Goal: Task Accomplishment & Management: Use online tool/utility

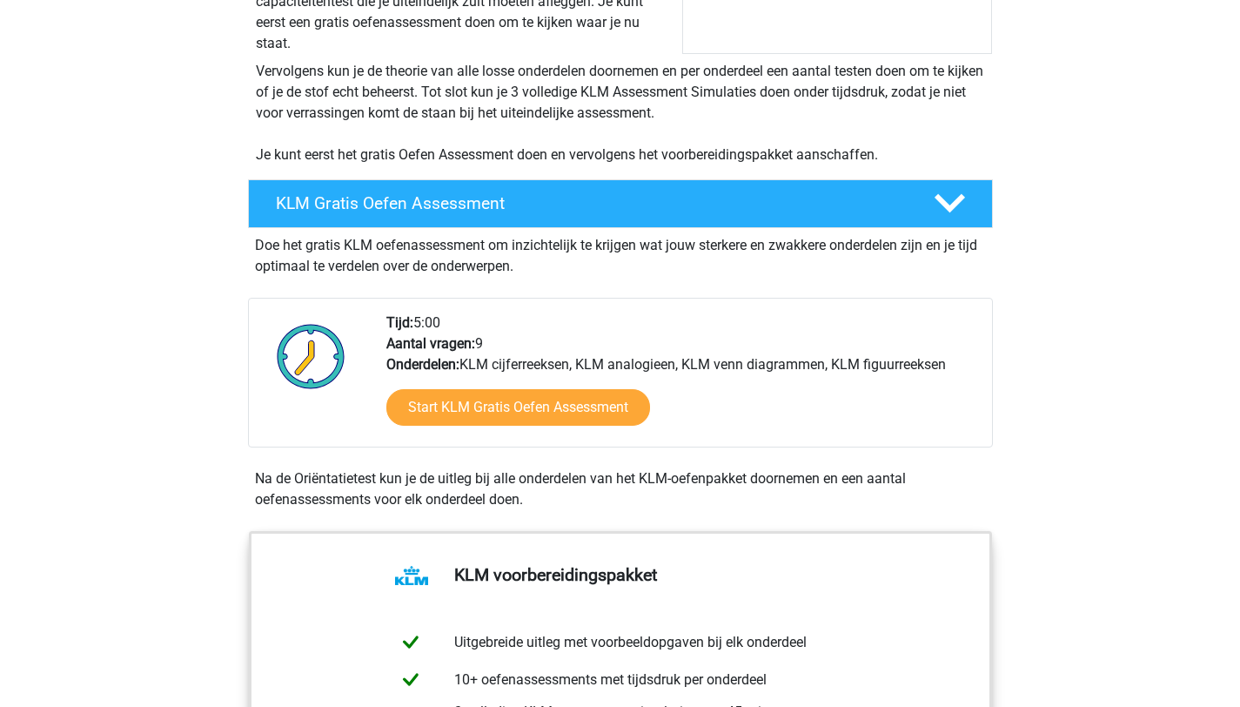
scroll to position [300, 0]
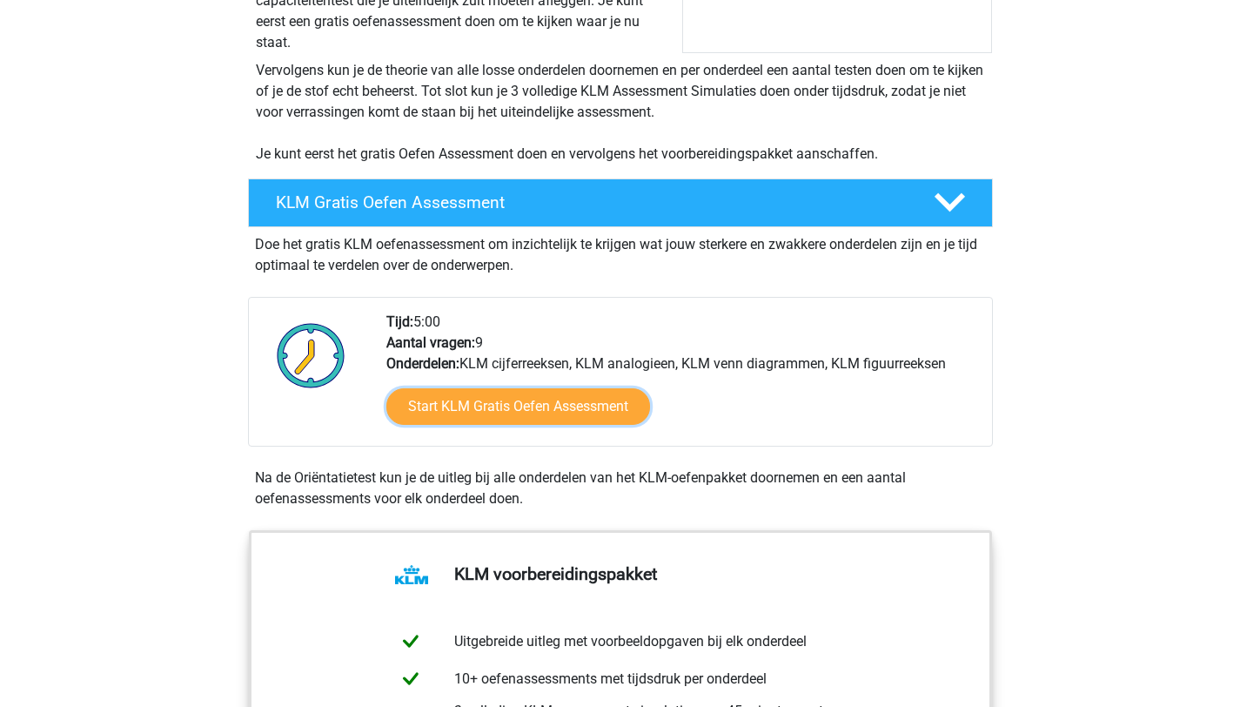
click at [528, 405] on link "Start KLM Gratis Oefen Assessment" at bounding box center [518, 406] width 264 height 37
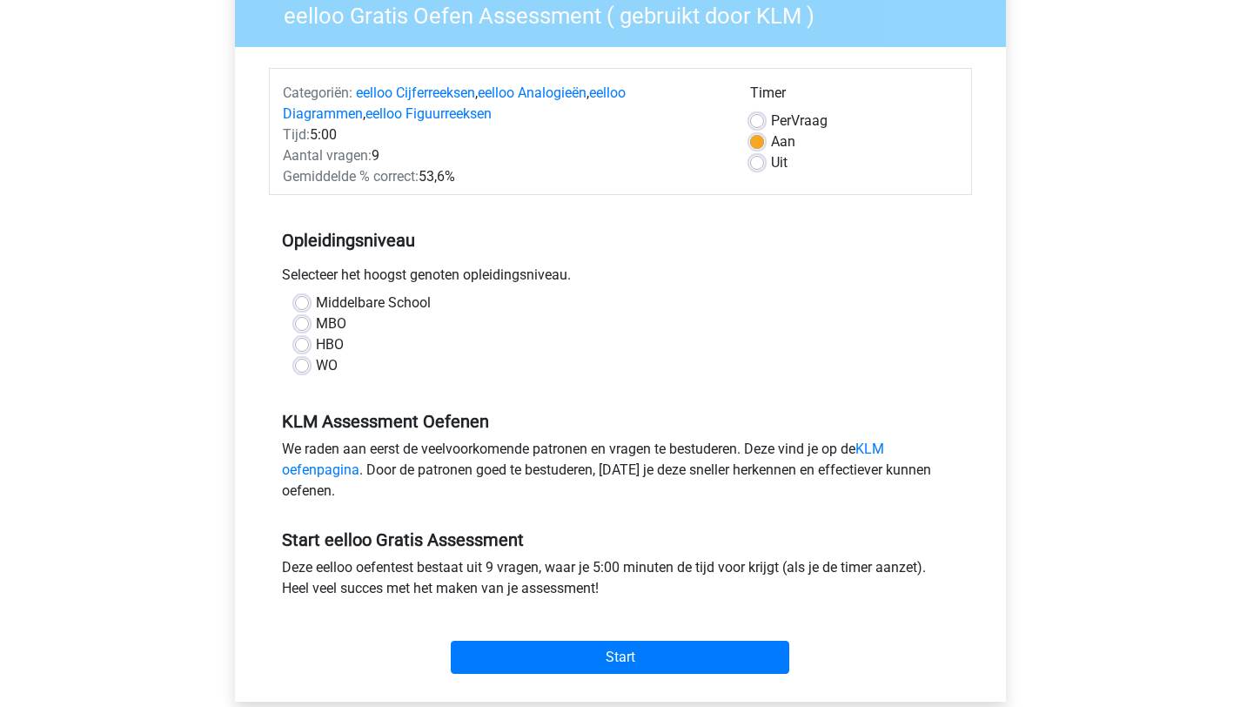
scroll to position [197, 0]
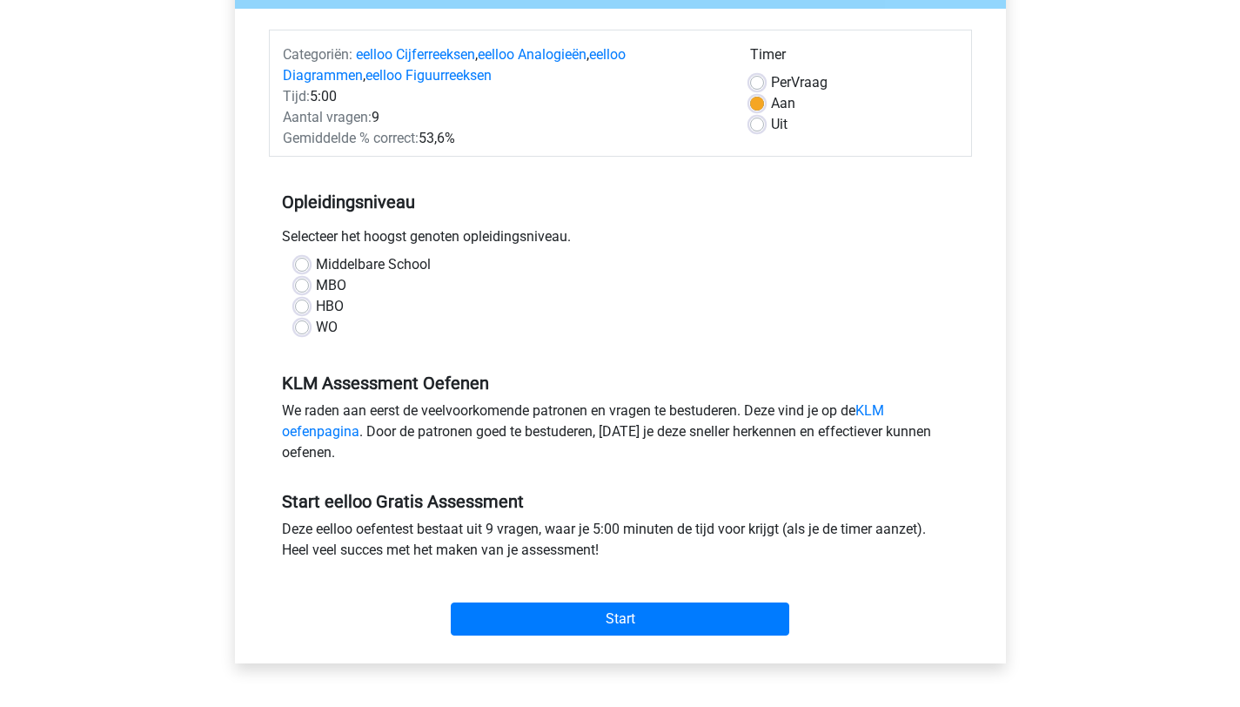
click at [316, 325] on label "WO" at bounding box center [327, 327] width 22 height 21
click at [304, 325] on input "WO" at bounding box center [302, 325] width 14 height 17
radio input "true"
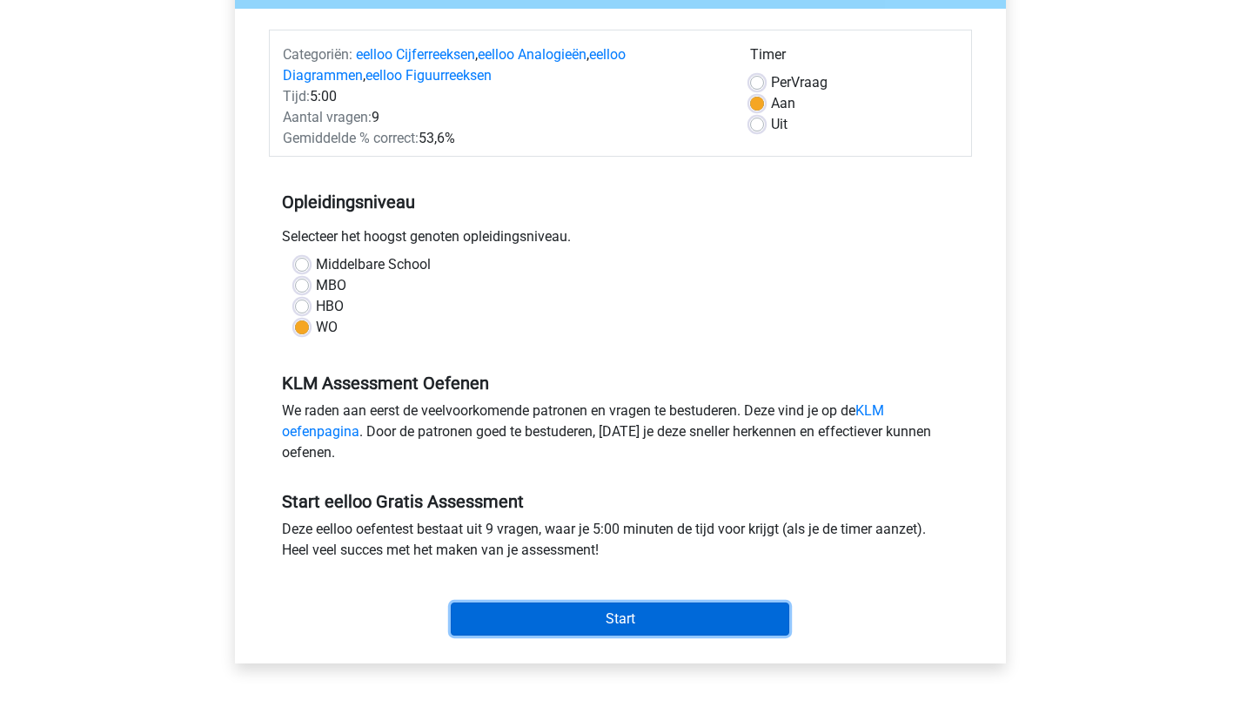
click at [577, 615] on input "Start" at bounding box center [620, 618] width 339 height 33
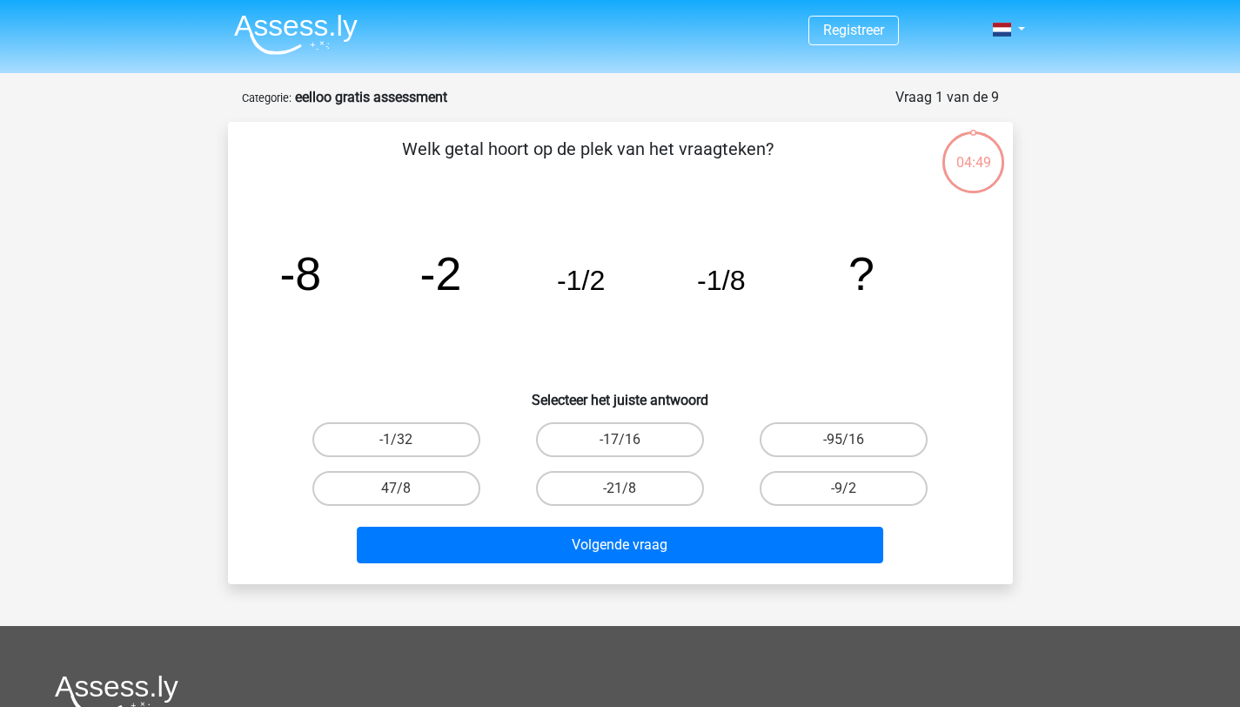
click at [431, 446] on label "-1/32" at bounding box center [396, 439] width 168 height 35
click at [407, 446] on input "-1/32" at bounding box center [401, 444] width 11 height 11
radio input "true"
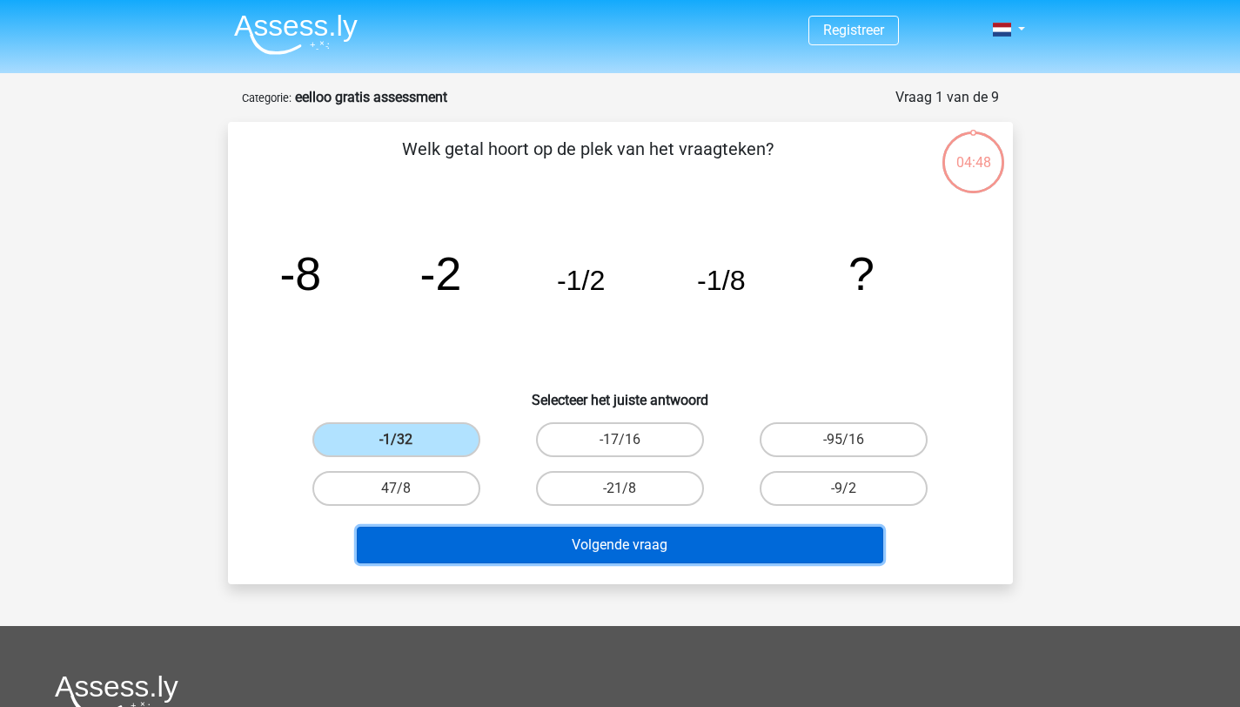
click at [497, 546] on button "Volgende vraag" at bounding box center [620, 544] width 526 height 37
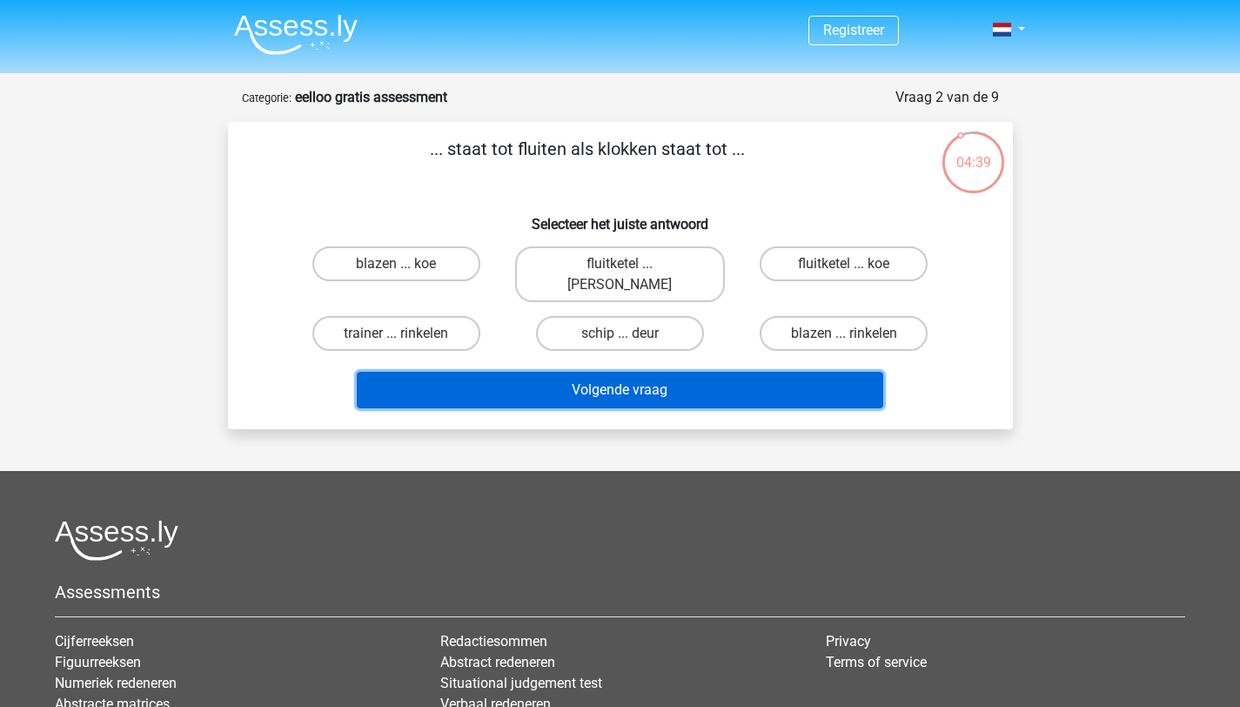
click at [597, 376] on button "Volgende vraag" at bounding box center [620, 390] width 526 height 37
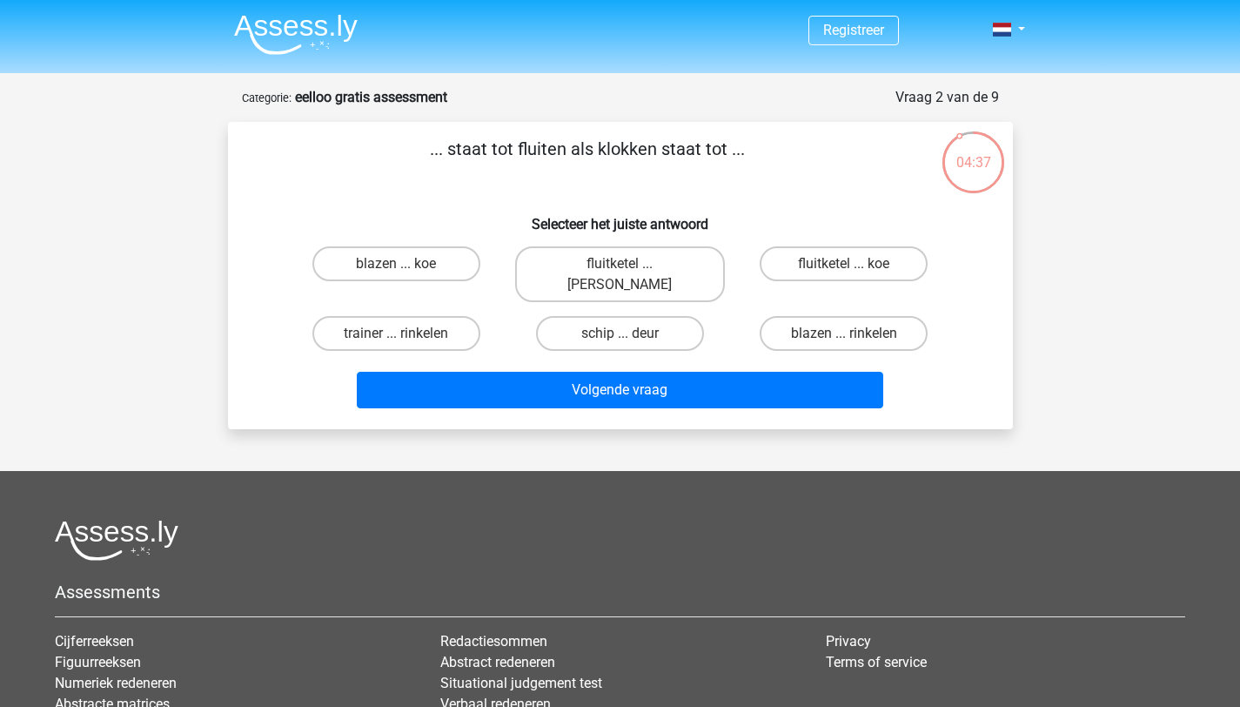
click at [450, 284] on div "blazen ... koe" at bounding box center [397, 274] width 224 height 70
click at [446, 248] on label "blazen ... koe" at bounding box center [396, 263] width 168 height 35
click at [407, 264] on input "blazen ... koe" at bounding box center [401, 269] width 11 height 11
radio input "true"
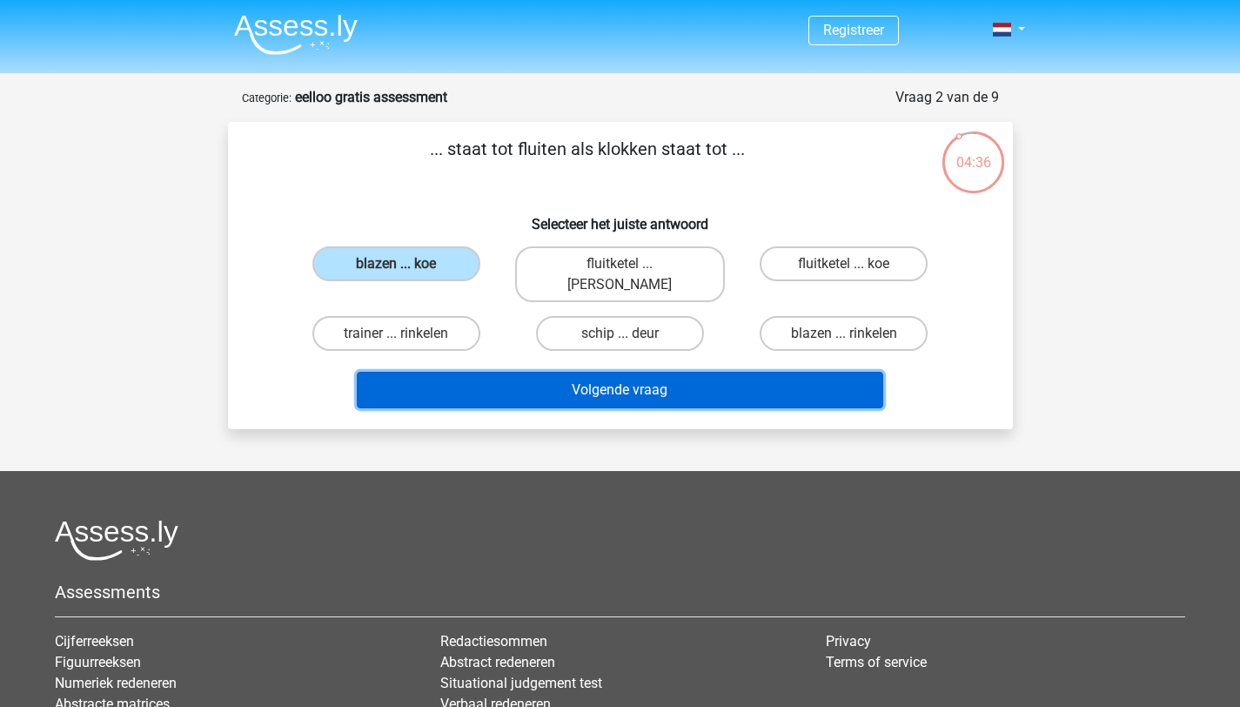
click at [550, 372] on button "Volgende vraag" at bounding box center [620, 390] width 526 height 37
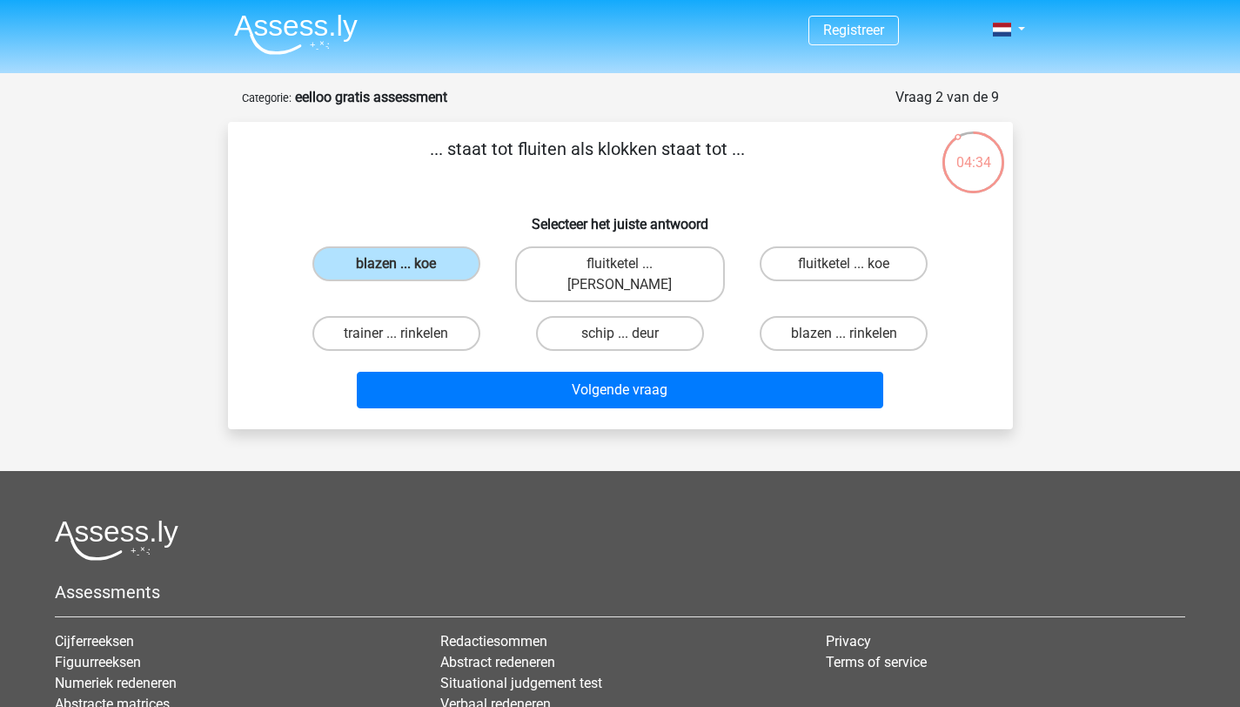
click at [449, 265] on label "blazen ... koe" at bounding box center [396, 263] width 168 height 35
click at [407, 265] on input "blazen ... koe" at bounding box center [401, 269] width 11 height 11
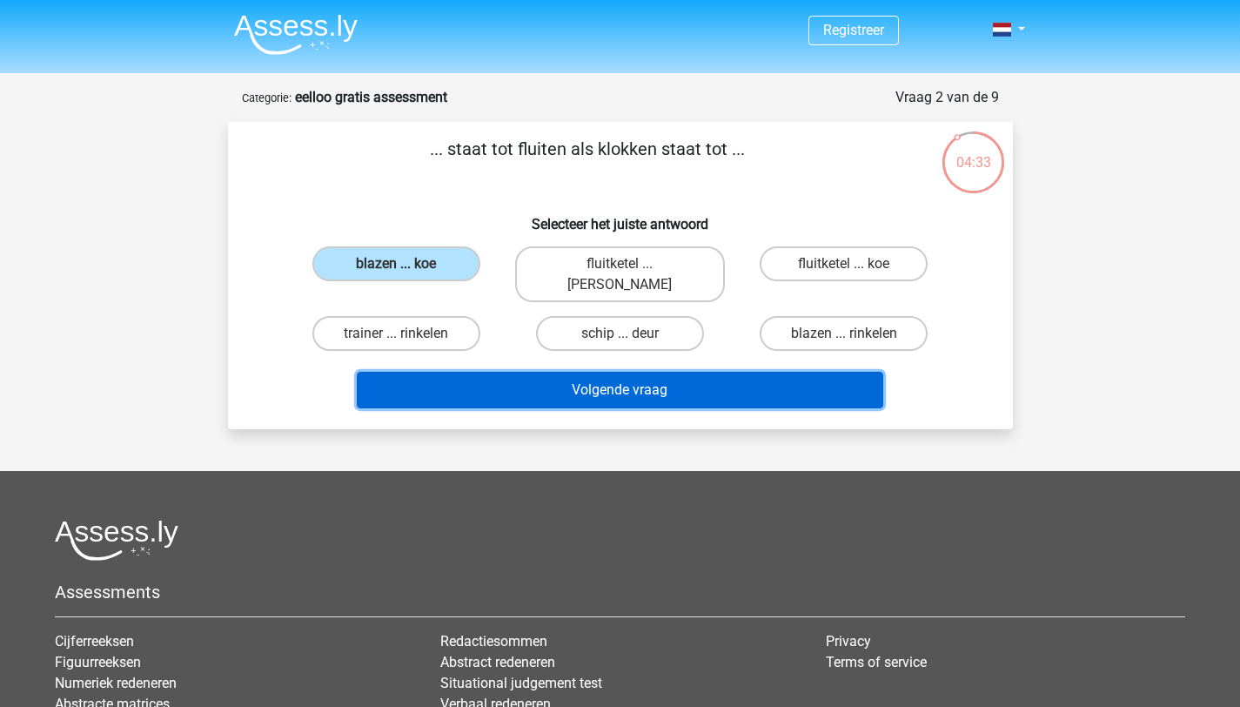
click at [488, 372] on button "Volgende vraag" at bounding box center [620, 390] width 526 height 37
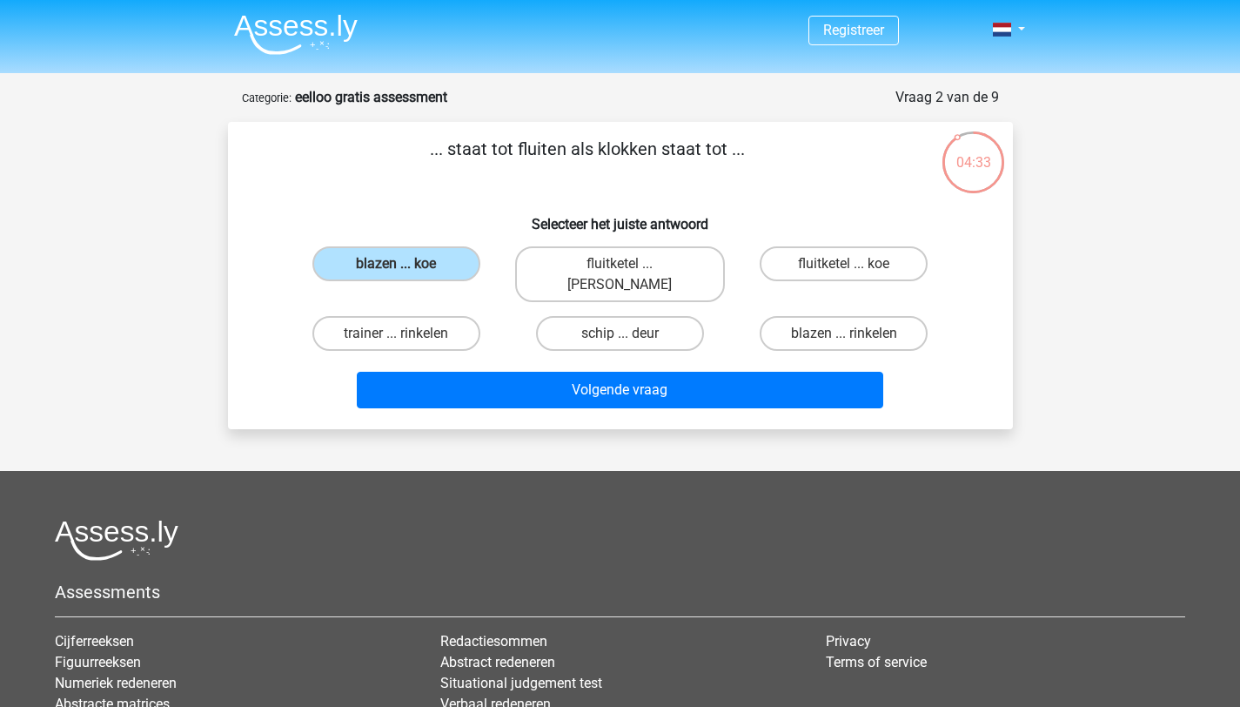
click at [580, 256] on label "fluitketel ... [PERSON_NAME]" at bounding box center [620, 274] width 210 height 56
click at [620, 264] on input "fluitketel ... [PERSON_NAME]" at bounding box center [625, 269] width 11 height 11
radio input "true"
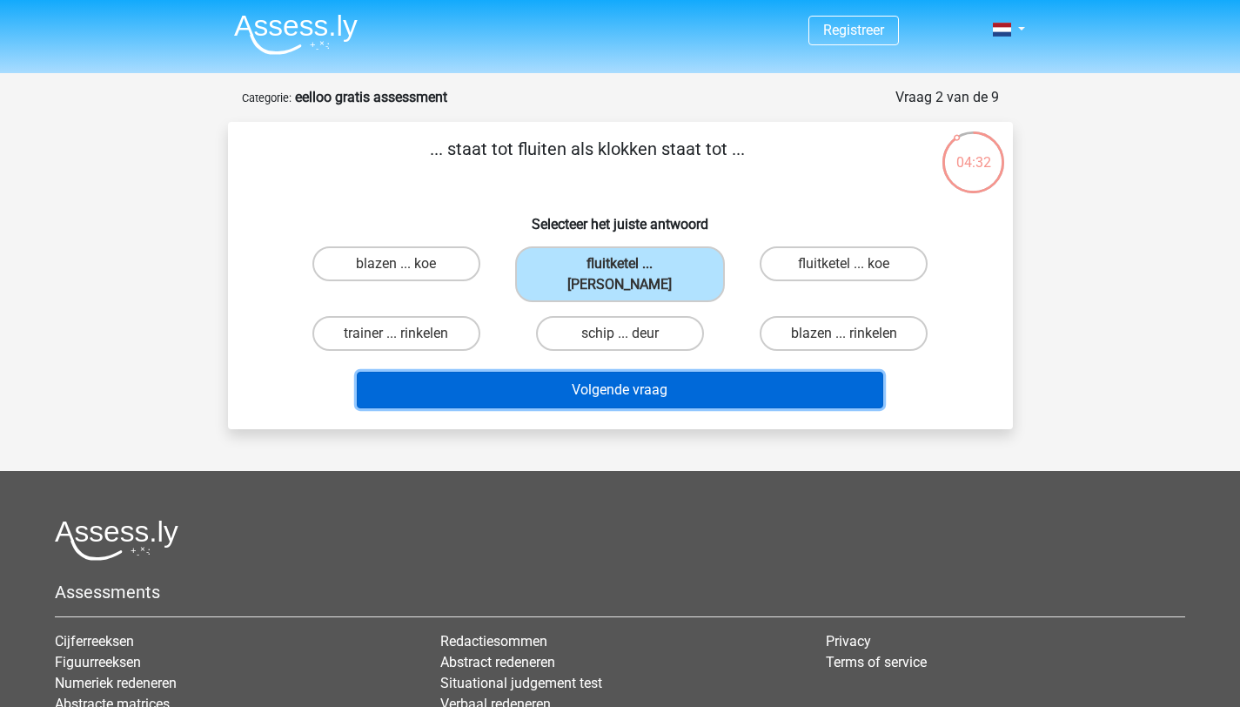
click at [553, 372] on button "Volgende vraag" at bounding box center [620, 390] width 526 height 37
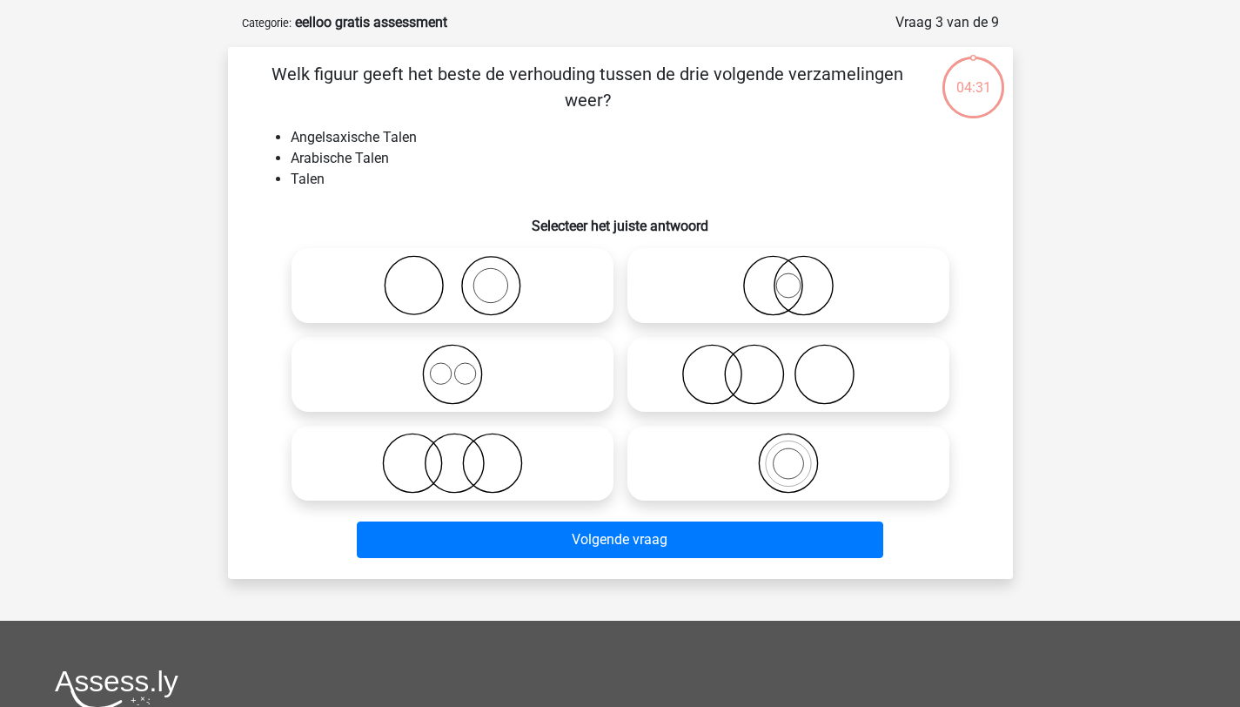
scroll to position [87, 0]
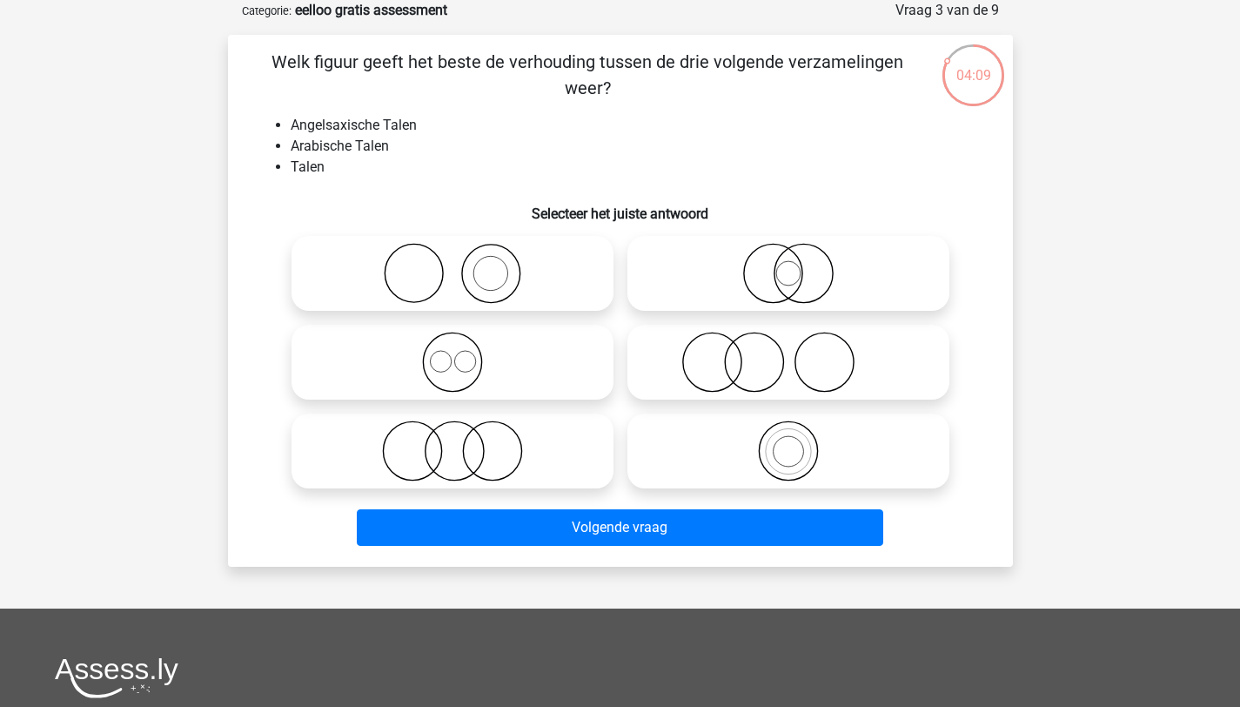
click at [731, 434] on icon at bounding box center [788, 450] width 308 height 61
click at [788, 434] on input "radio" at bounding box center [793, 436] width 11 height 11
radio input "true"
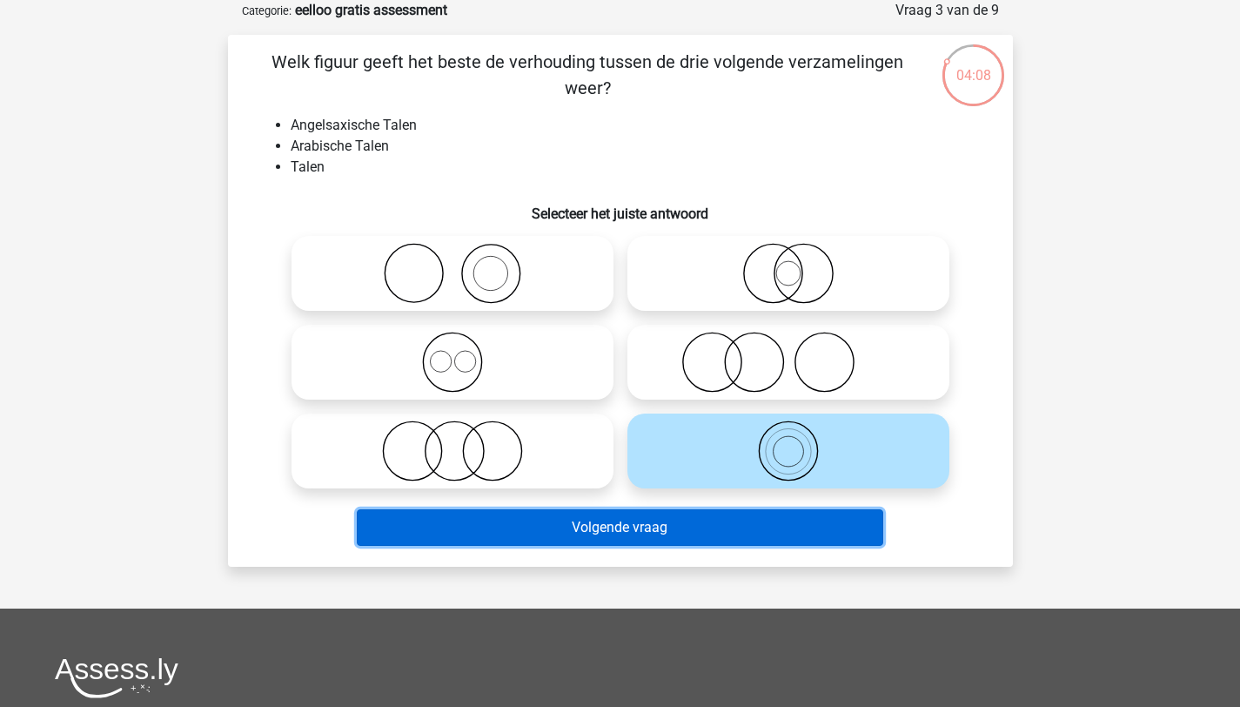
click at [649, 523] on button "Volgende vraag" at bounding box center [620, 527] width 526 height 37
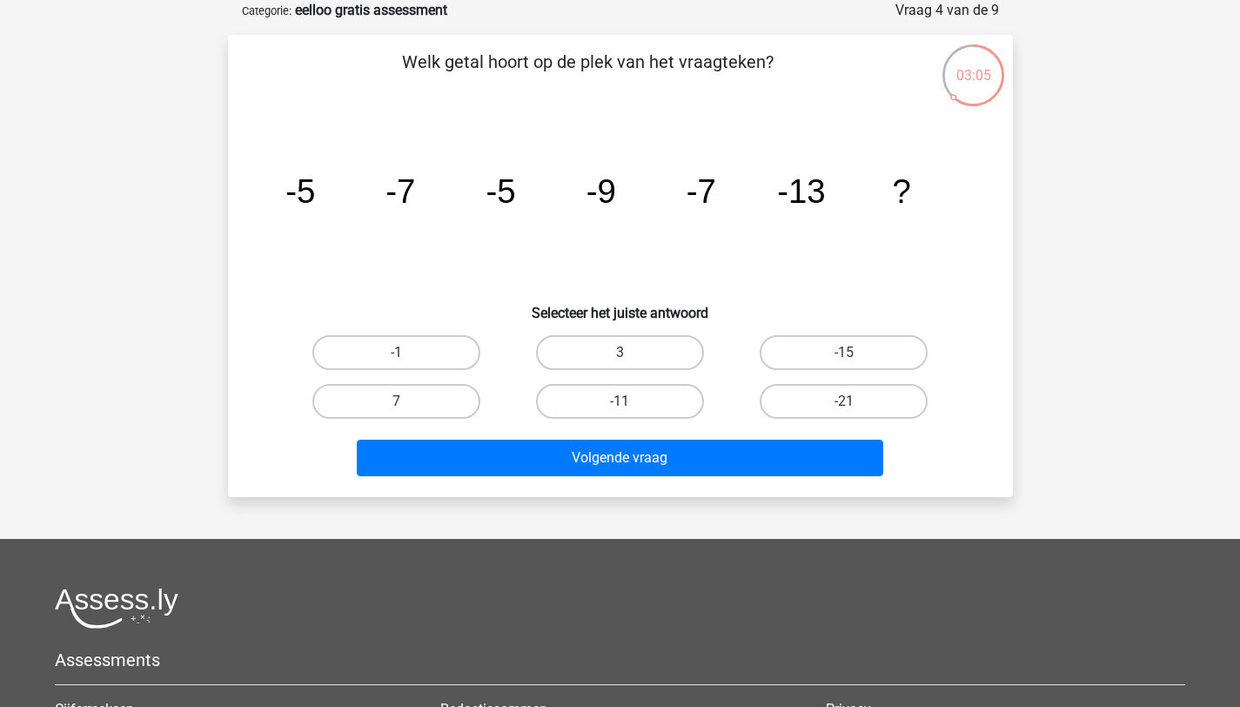
click at [658, 399] on label "-11" at bounding box center [620, 401] width 168 height 35
click at [631, 401] on input "-11" at bounding box center [625, 406] width 11 height 11
radio input "true"
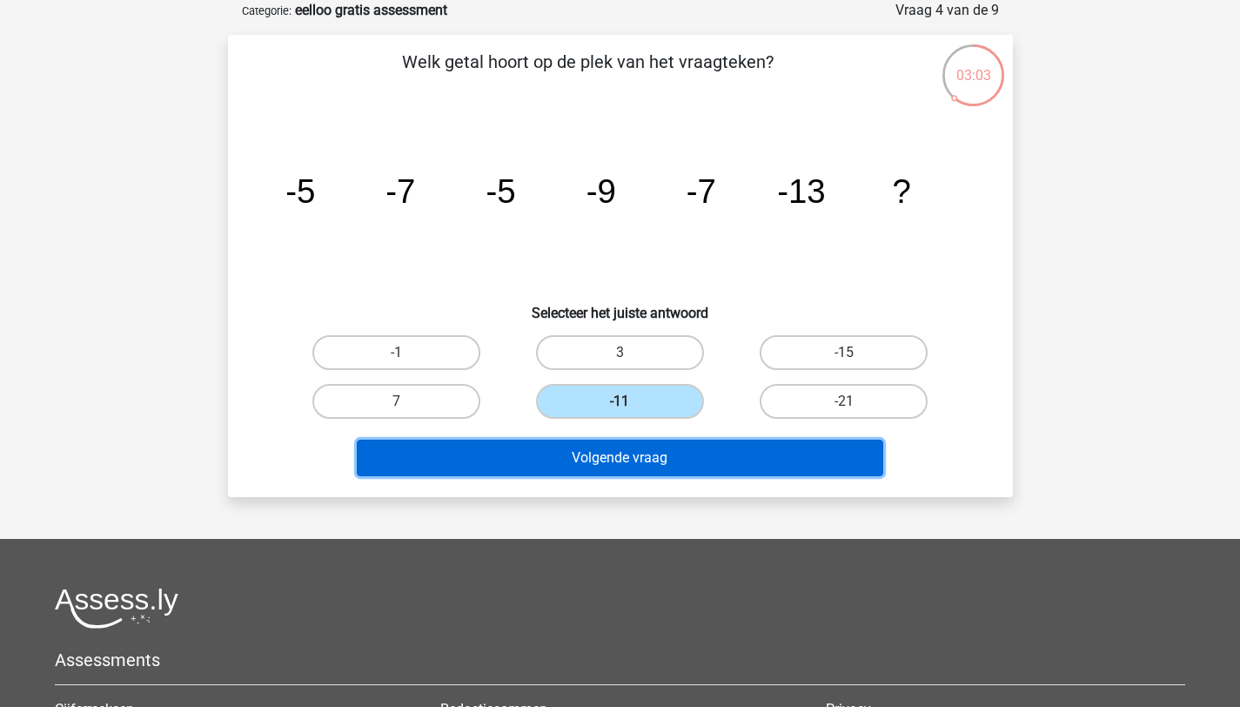
click at [622, 469] on button "Volgende vraag" at bounding box center [620, 457] width 526 height 37
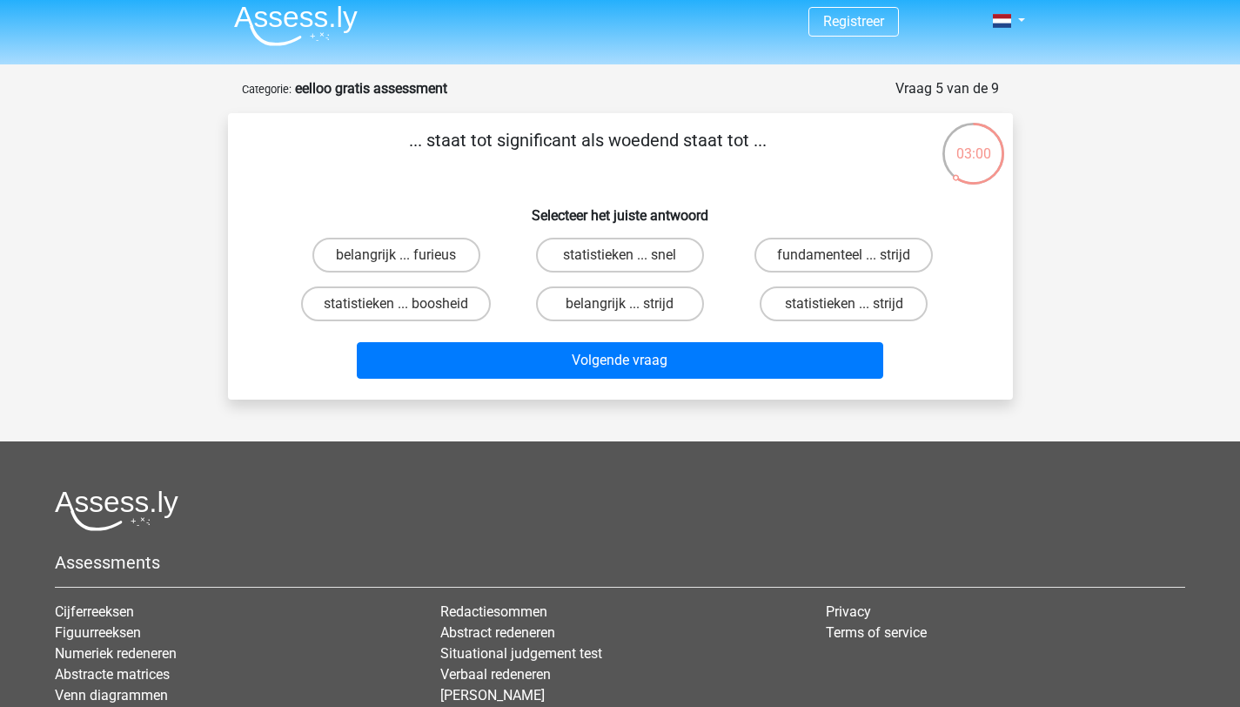
scroll to position [7, 0]
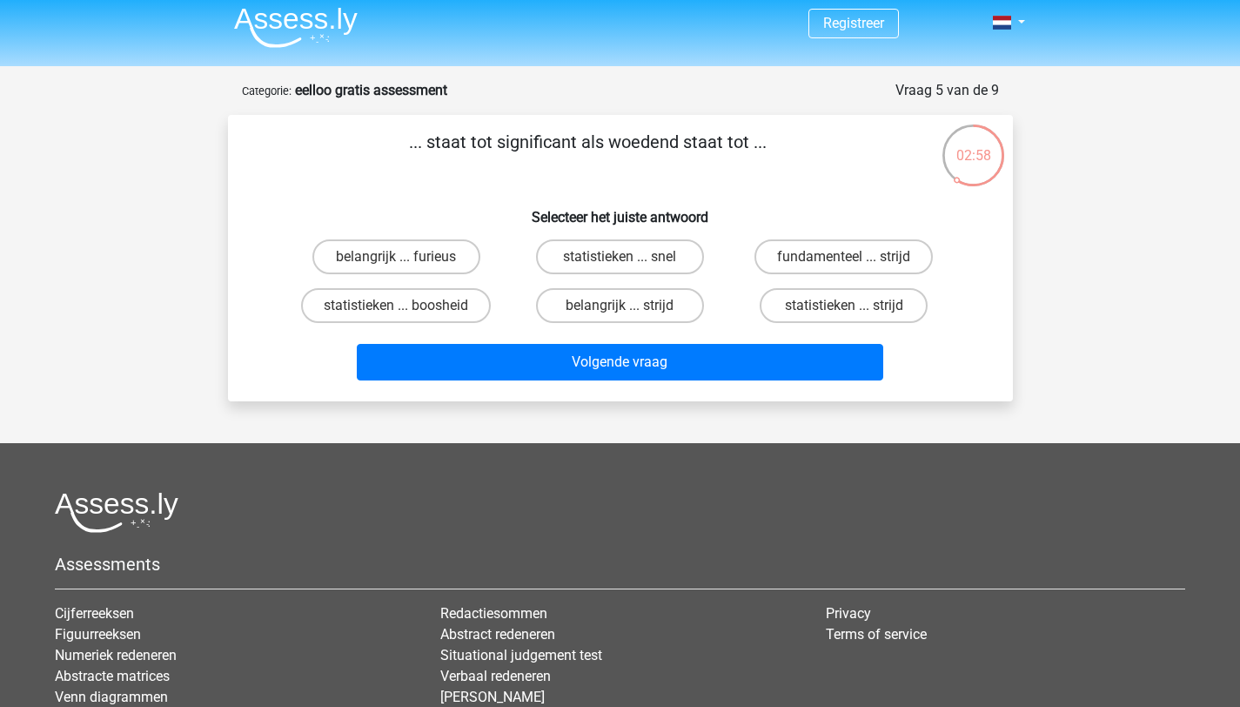
click at [401, 255] on label "belangrijk ... furieus" at bounding box center [396, 256] width 168 height 35
click at [401, 257] on input "belangrijk ... furieus" at bounding box center [401, 262] width 11 height 11
radio input "true"
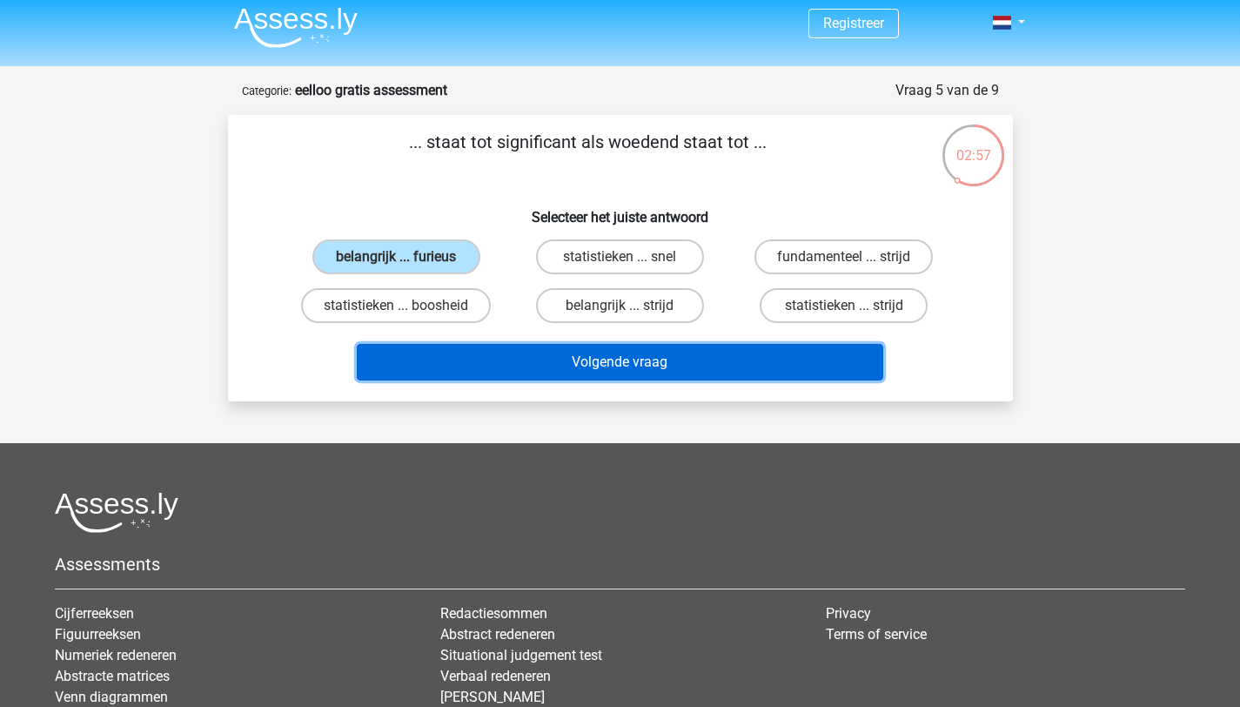
click at [491, 348] on button "Volgende vraag" at bounding box center [620, 362] width 526 height 37
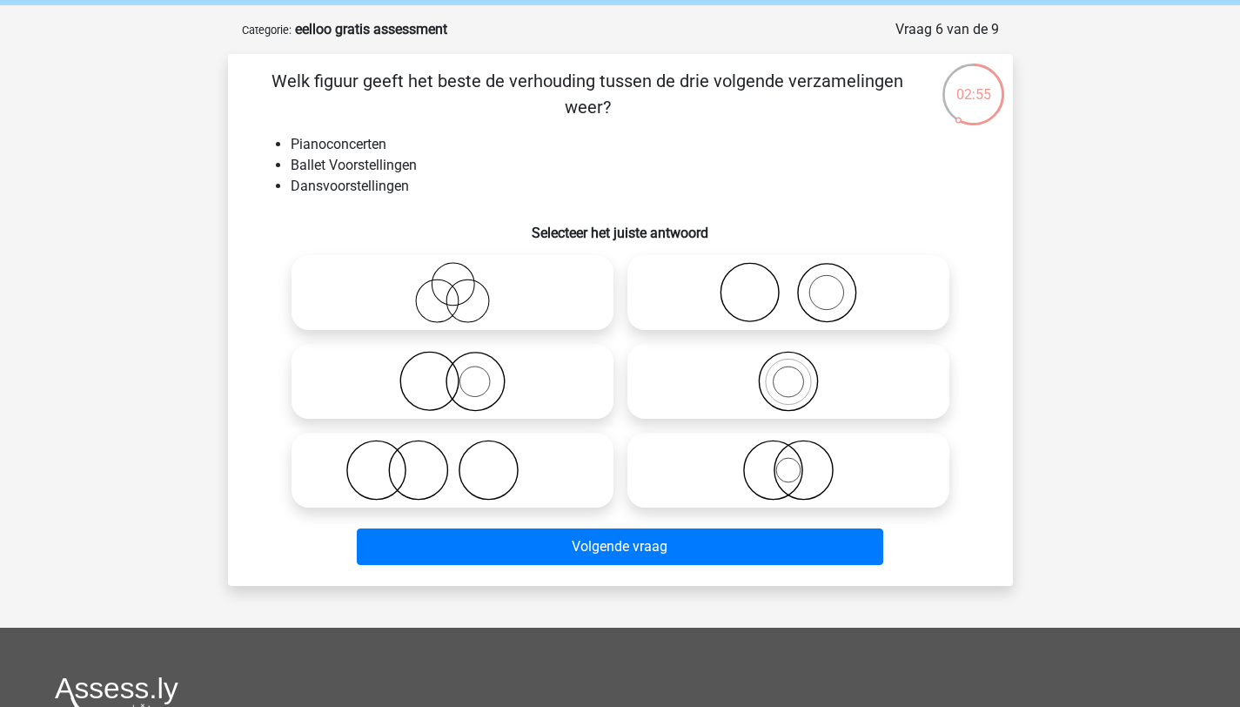
scroll to position [66, 0]
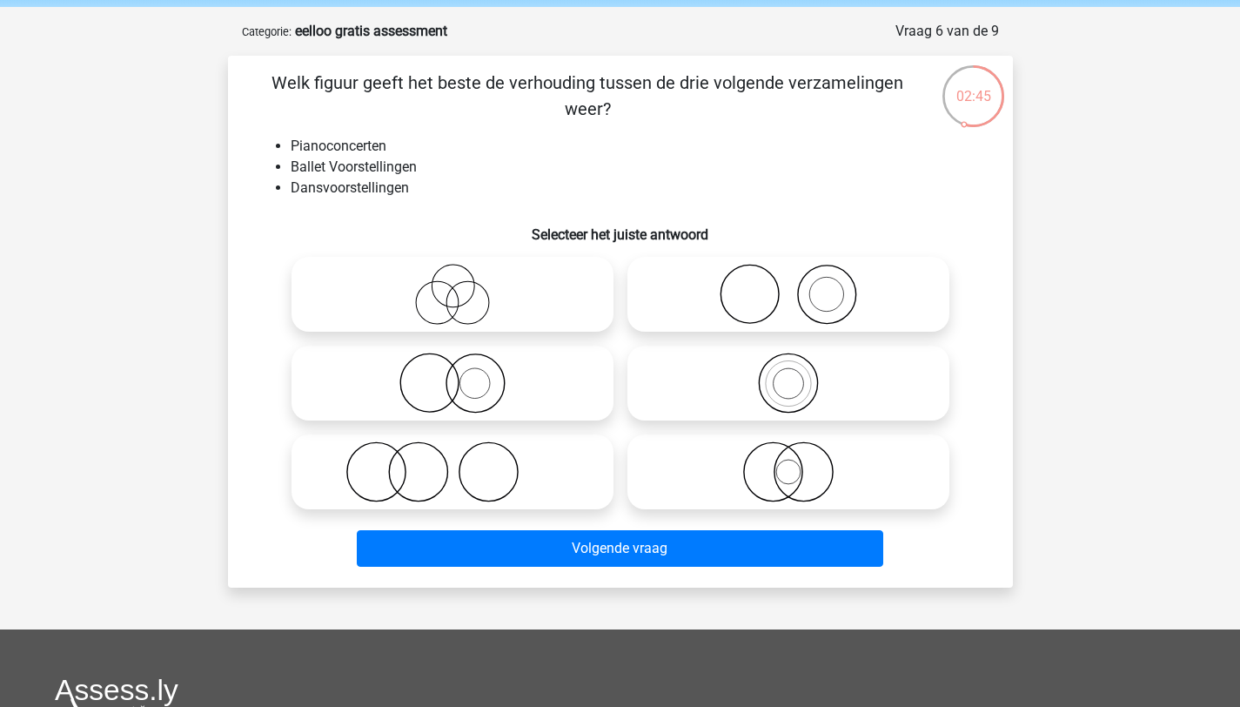
click at [714, 293] on icon at bounding box center [788, 294] width 308 height 61
click at [788, 285] on input "radio" at bounding box center [793, 279] width 11 height 11
radio input "true"
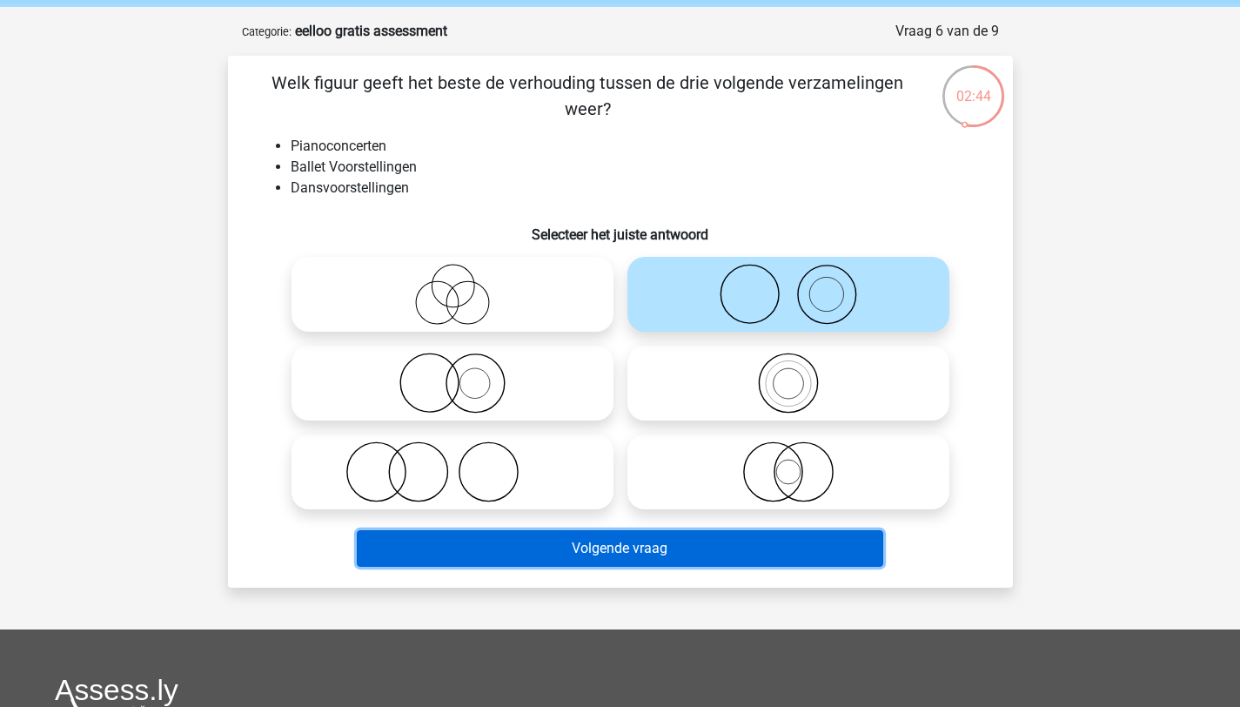
click at [575, 549] on button "Volgende vraag" at bounding box center [620, 548] width 526 height 37
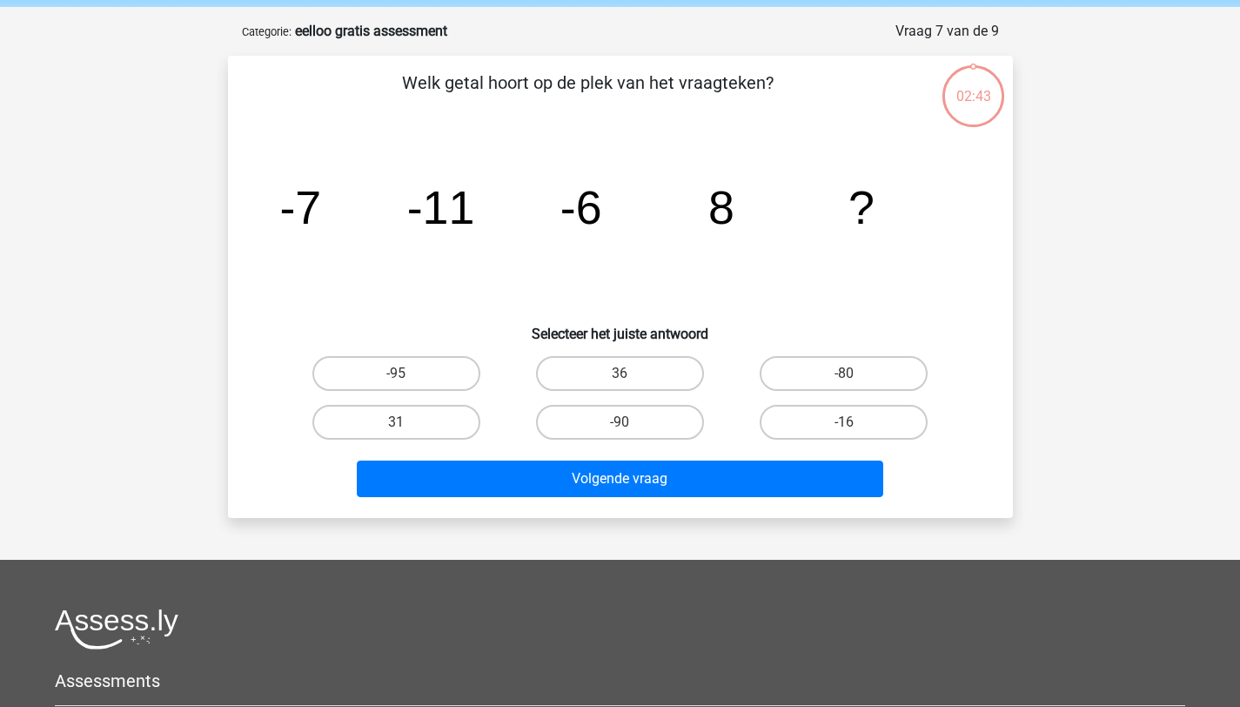
scroll to position [87, 0]
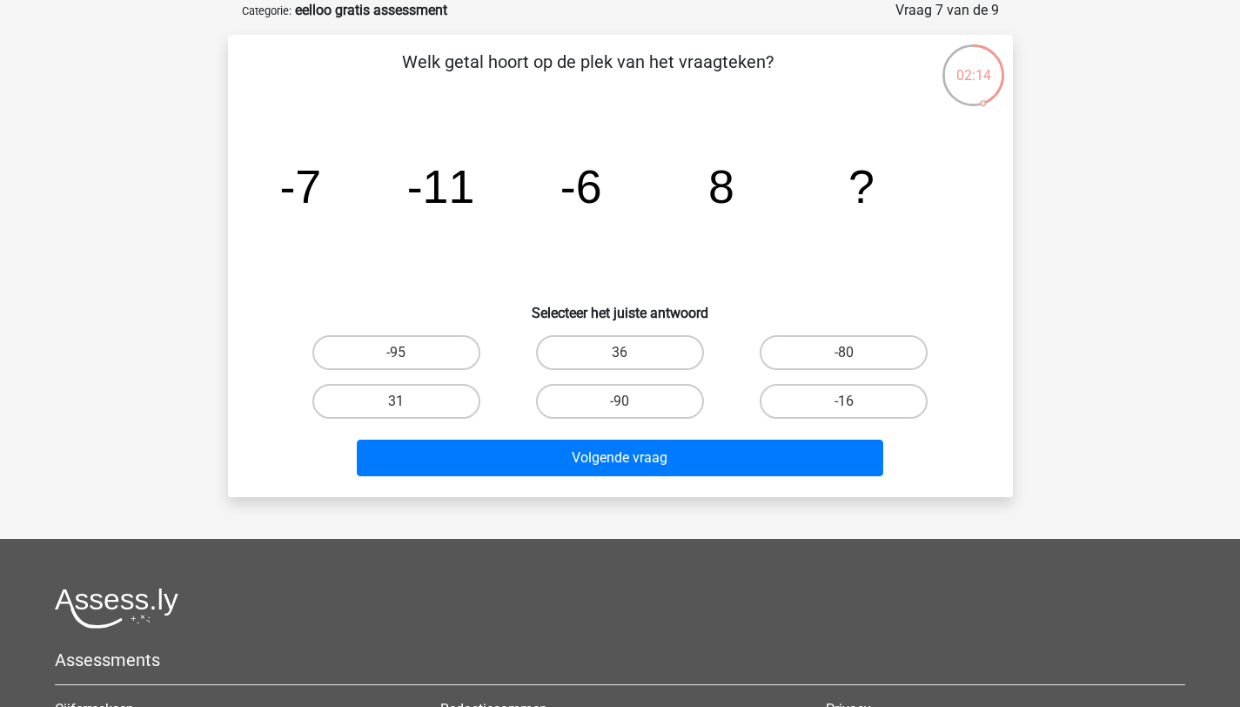
click at [658, 345] on label "36" at bounding box center [620, 352] width 168 height 35
click at [631, 352] on input "36" at bounding box center [625, 357] width 11 height 11
radio input "true"
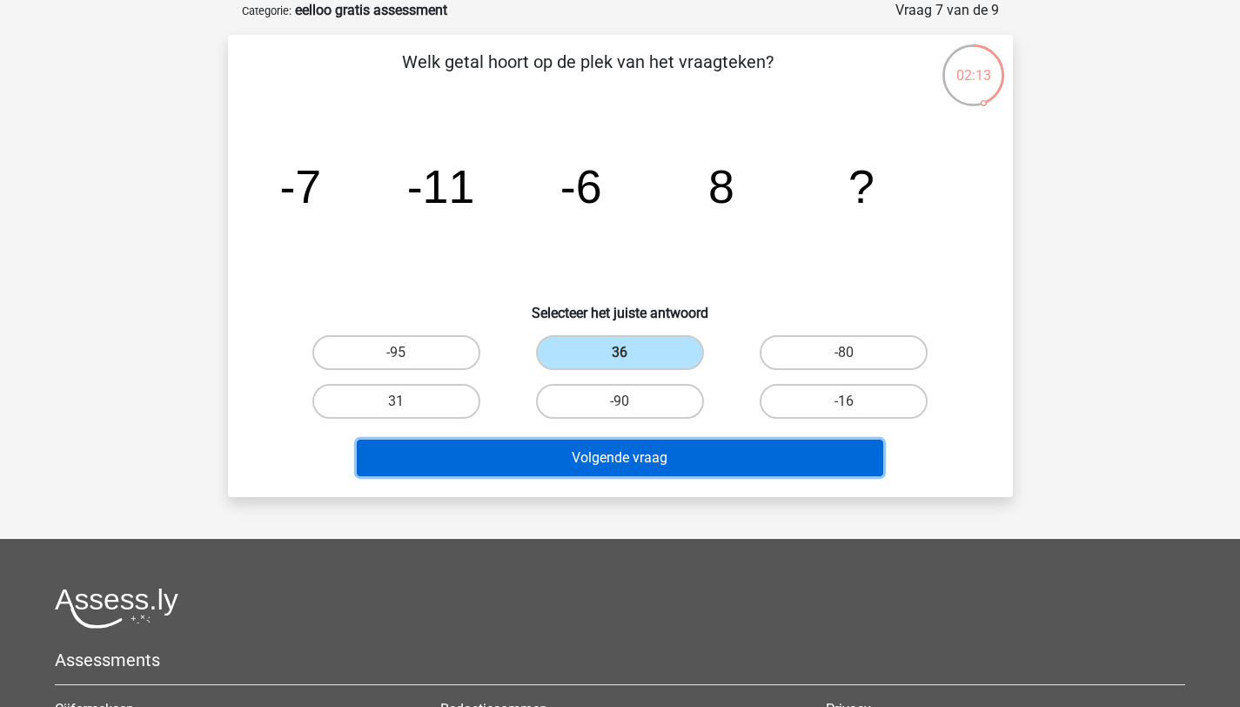
click at [642, 449] on button "Volgende vraag" at bounding box center [620, 457] width 526 height 37
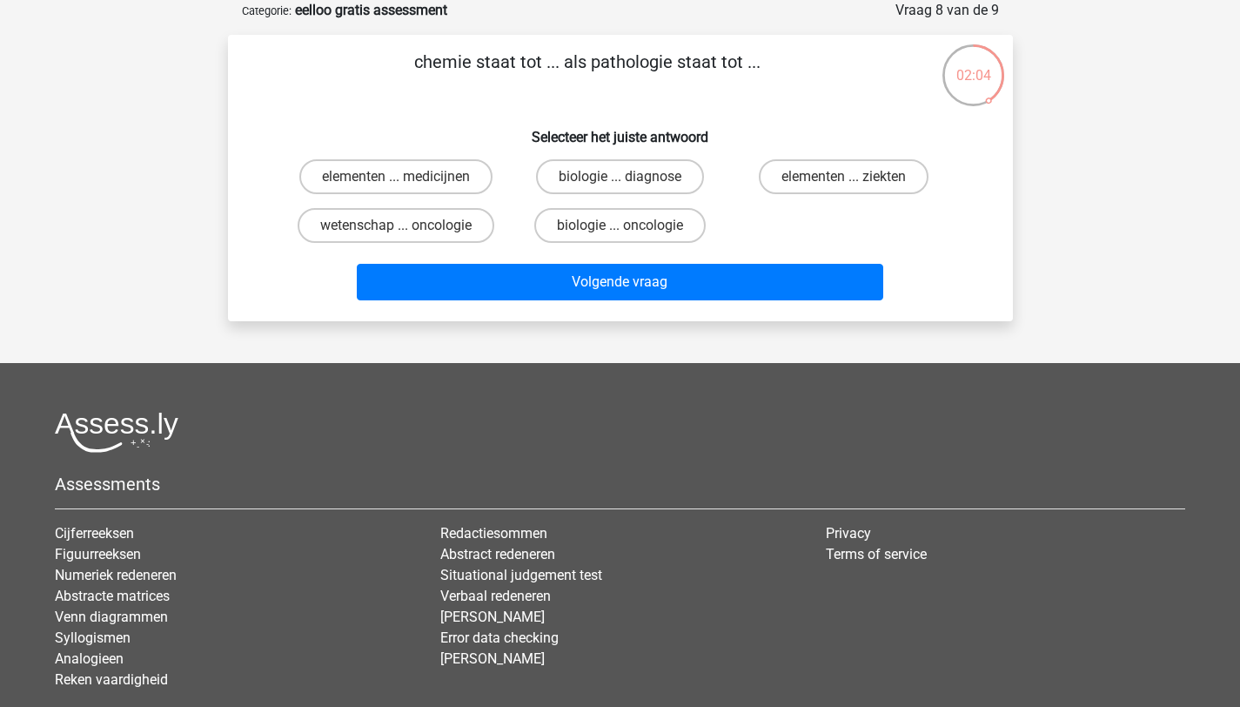
click at [646, 225] on label "biologie ... oncologie" at bounding box center [619, 225] width 171 height 35
click at [631, 225] on input "biologie ... oncologie" at bounding box center [625, 230] width 11 height 11
radio input "true"
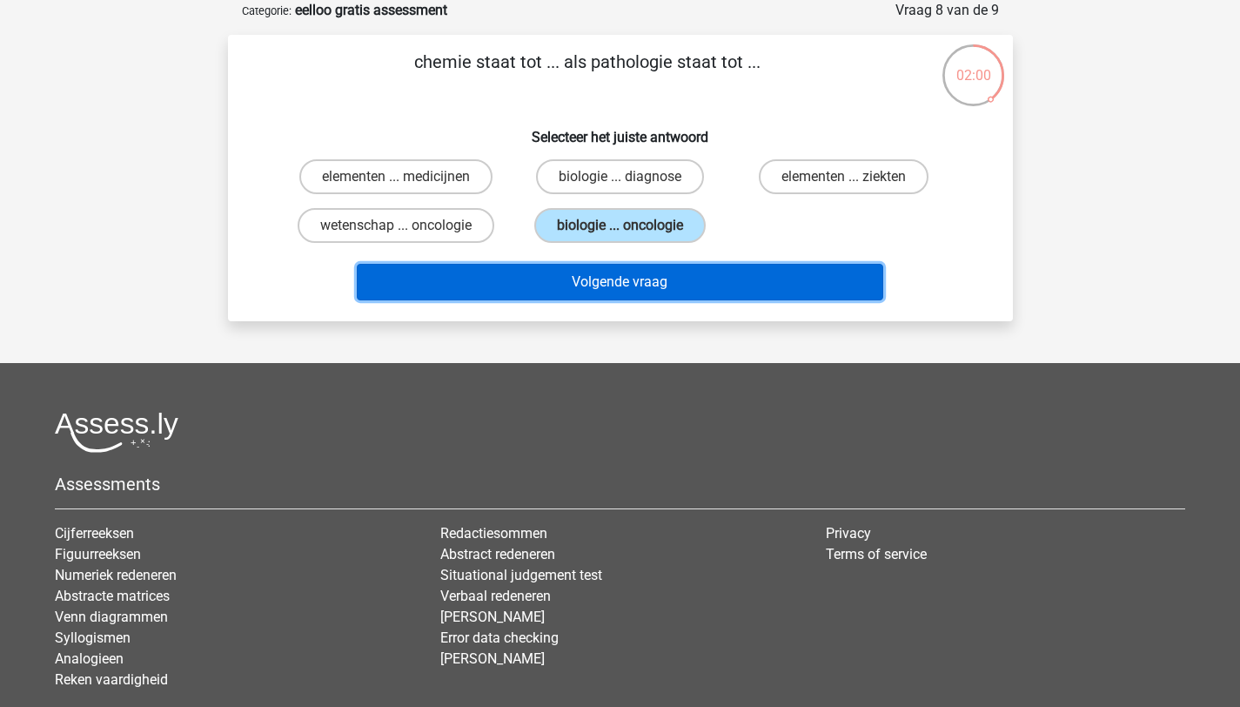
click at [703, 297] on button "Volgende vraag" at bounding box center [620, 282] width 526 height 37
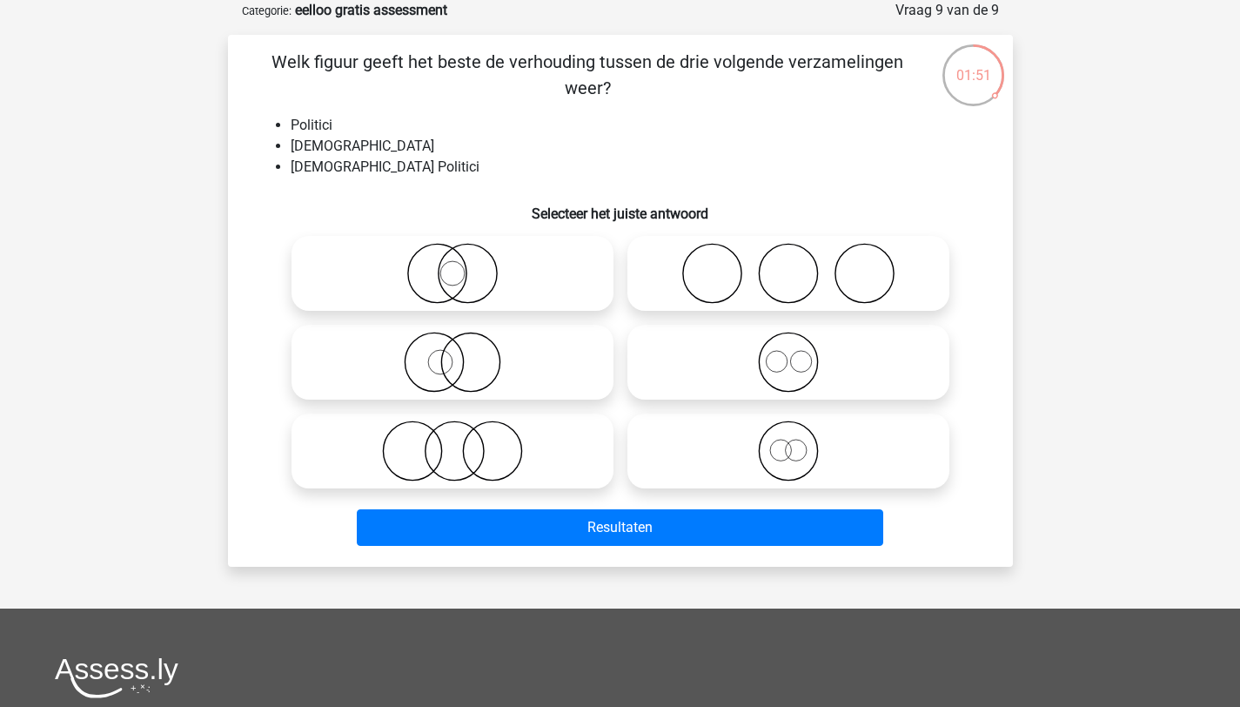
scroll to position [92, 0]
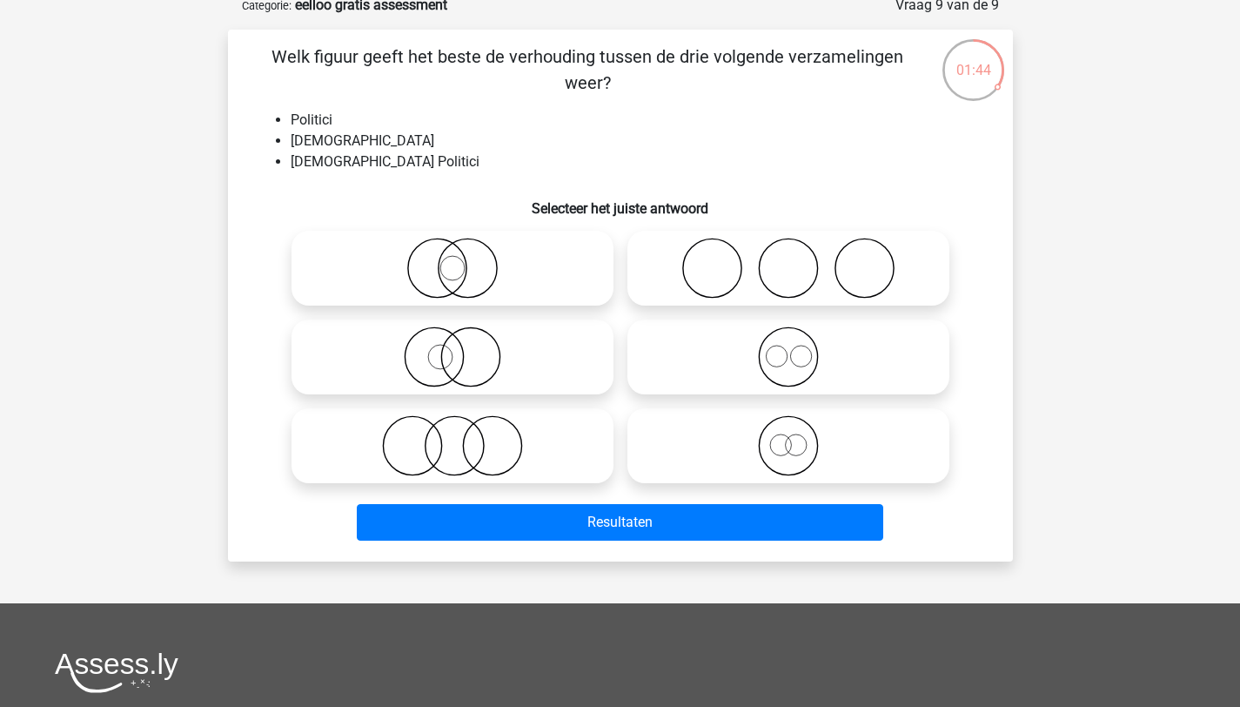
click at [462, 251] on input "radio" at bounding box center [458, 253] width 11 height 11
radio input "true"
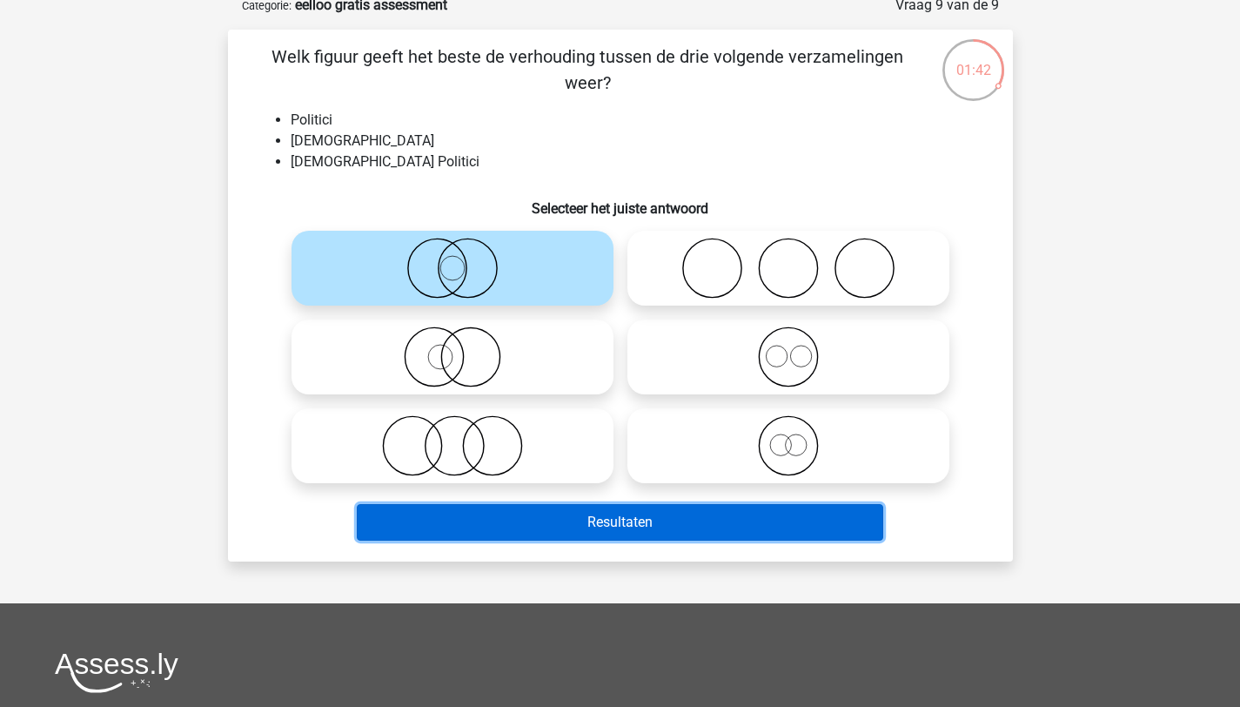
click at [515, 520] on button "Resultaten" at bounding box center [620, 522] width 526 height 37
